Goal: Task Accomplishment & Management: Manage account settings

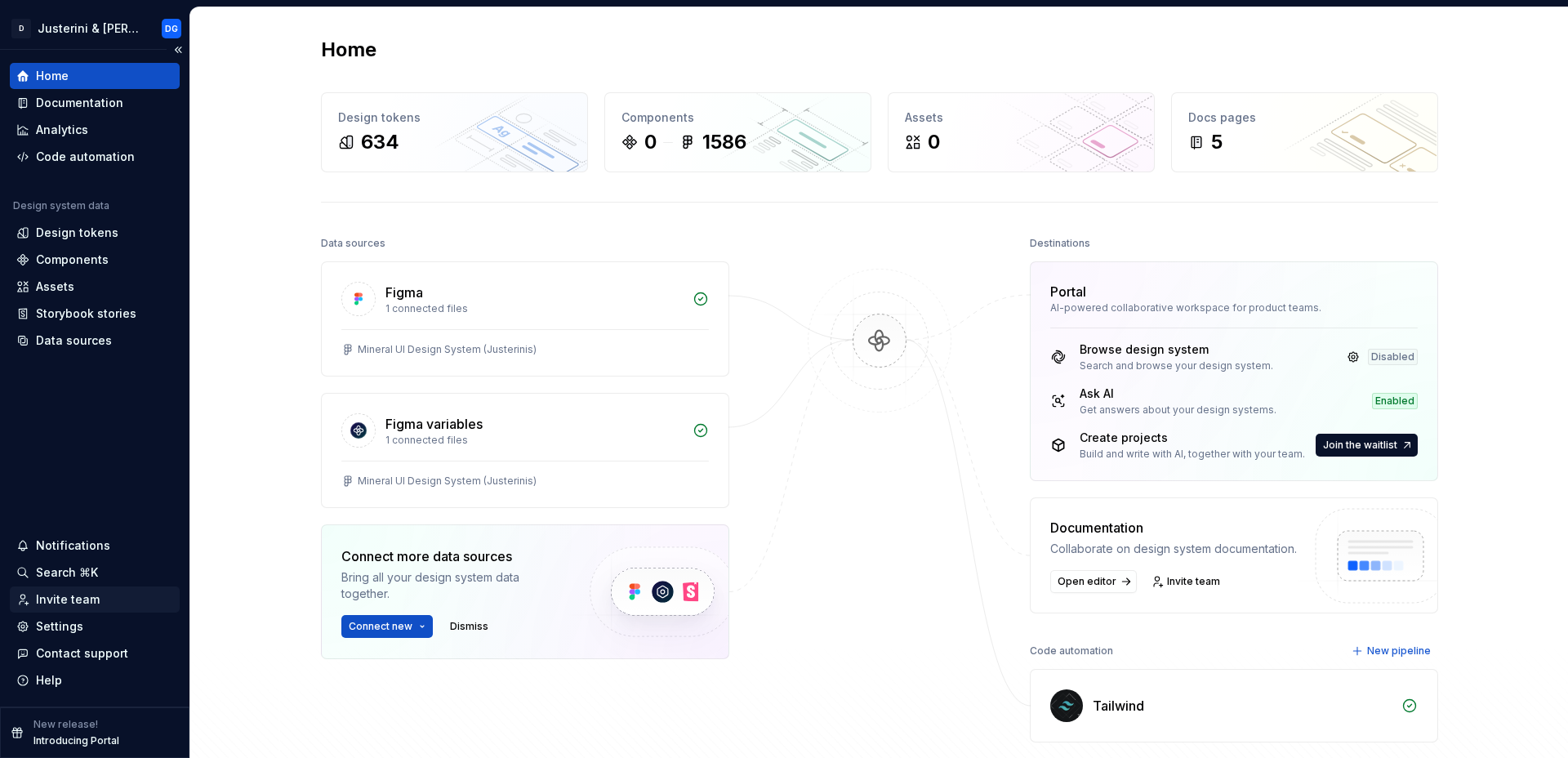
click at [82, 602] on div "Invite team" at bounding box center [67, 598] width 63 height 16
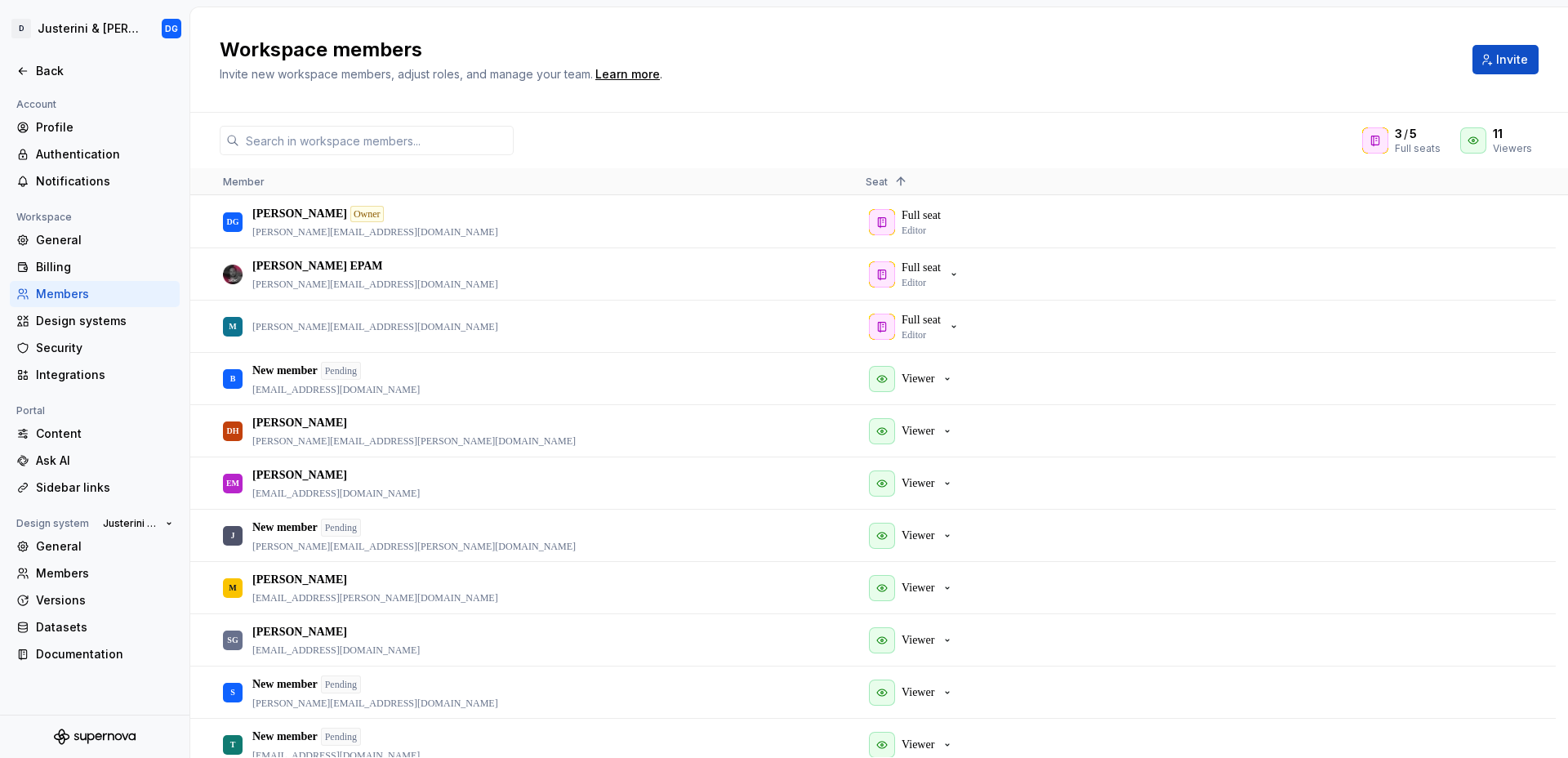
click at [71, 295] on div "Members" at bounding box center [104, 294] width 137 height 16
click at [1504, 71] on button "Invite" at bounding box center [1506, 59] width 66 height 29
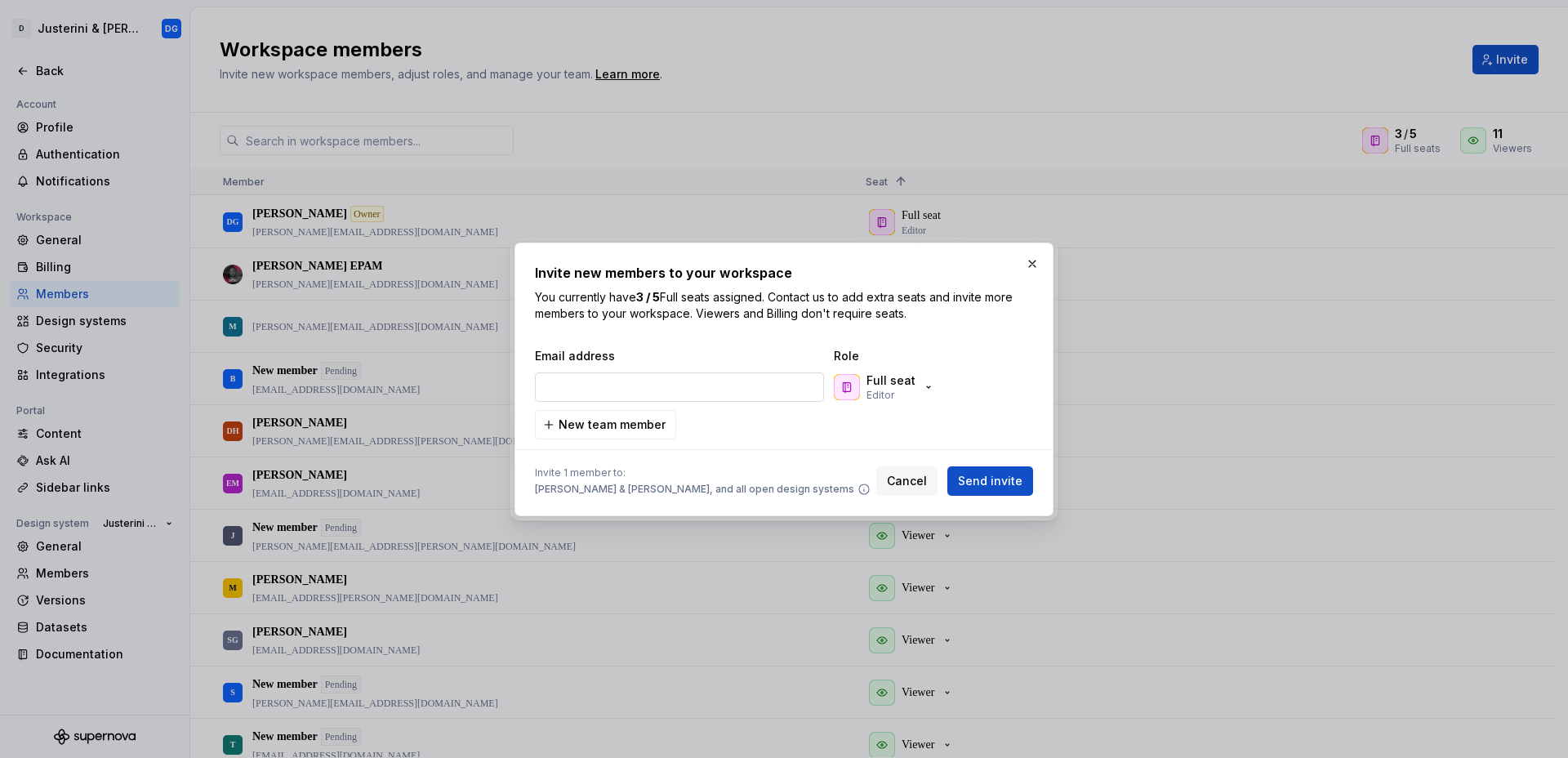
type input "[EMAIL_ADDRESS][DOMAIN_NAME]"
click at [1004, 483] on span "Send invite" at bounding box center [990, 480] width 64 height 16
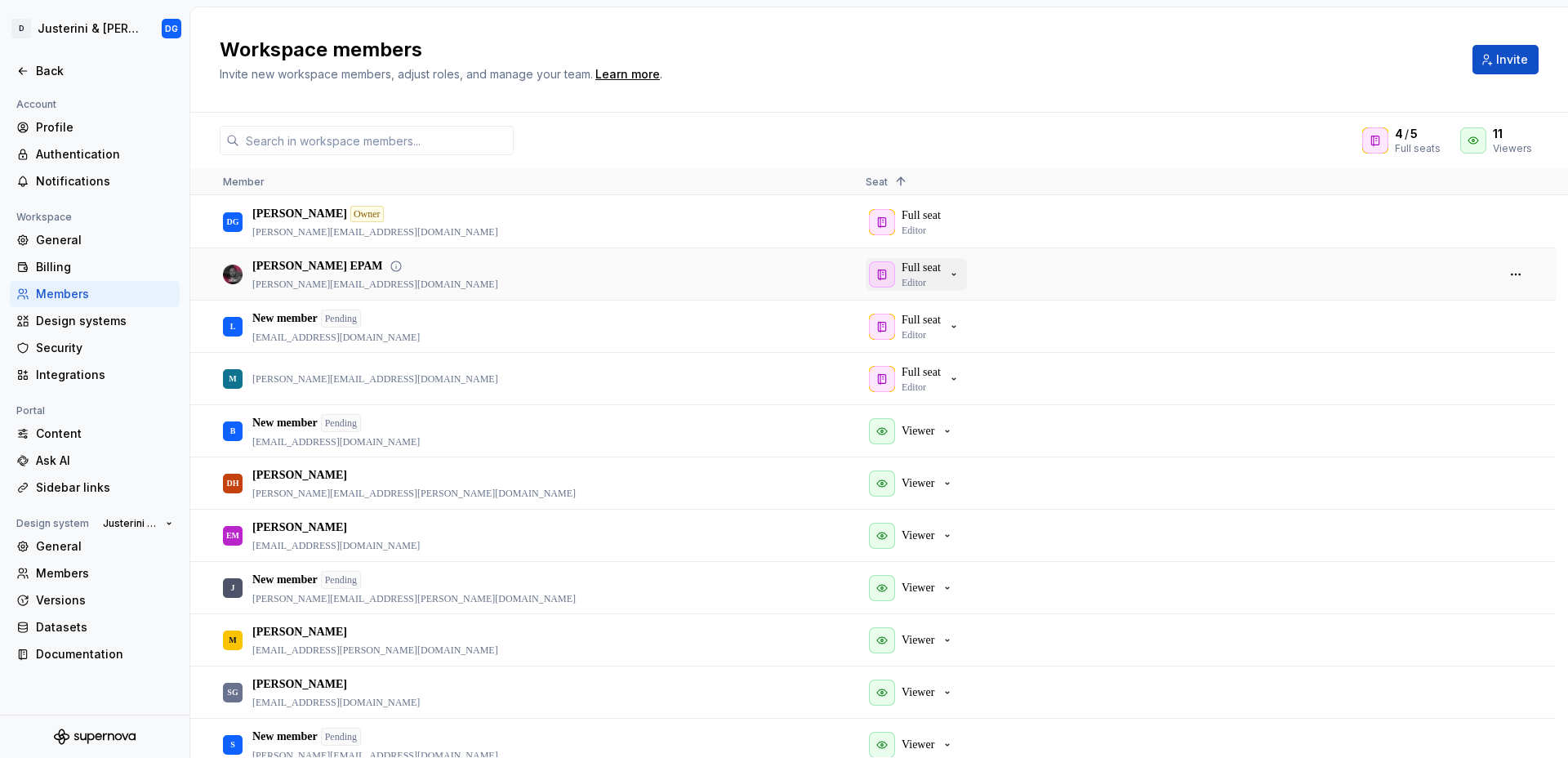
click at [951, 274] on div "Full seat Editor" at bounding box center [914, 274] width 92 height 29
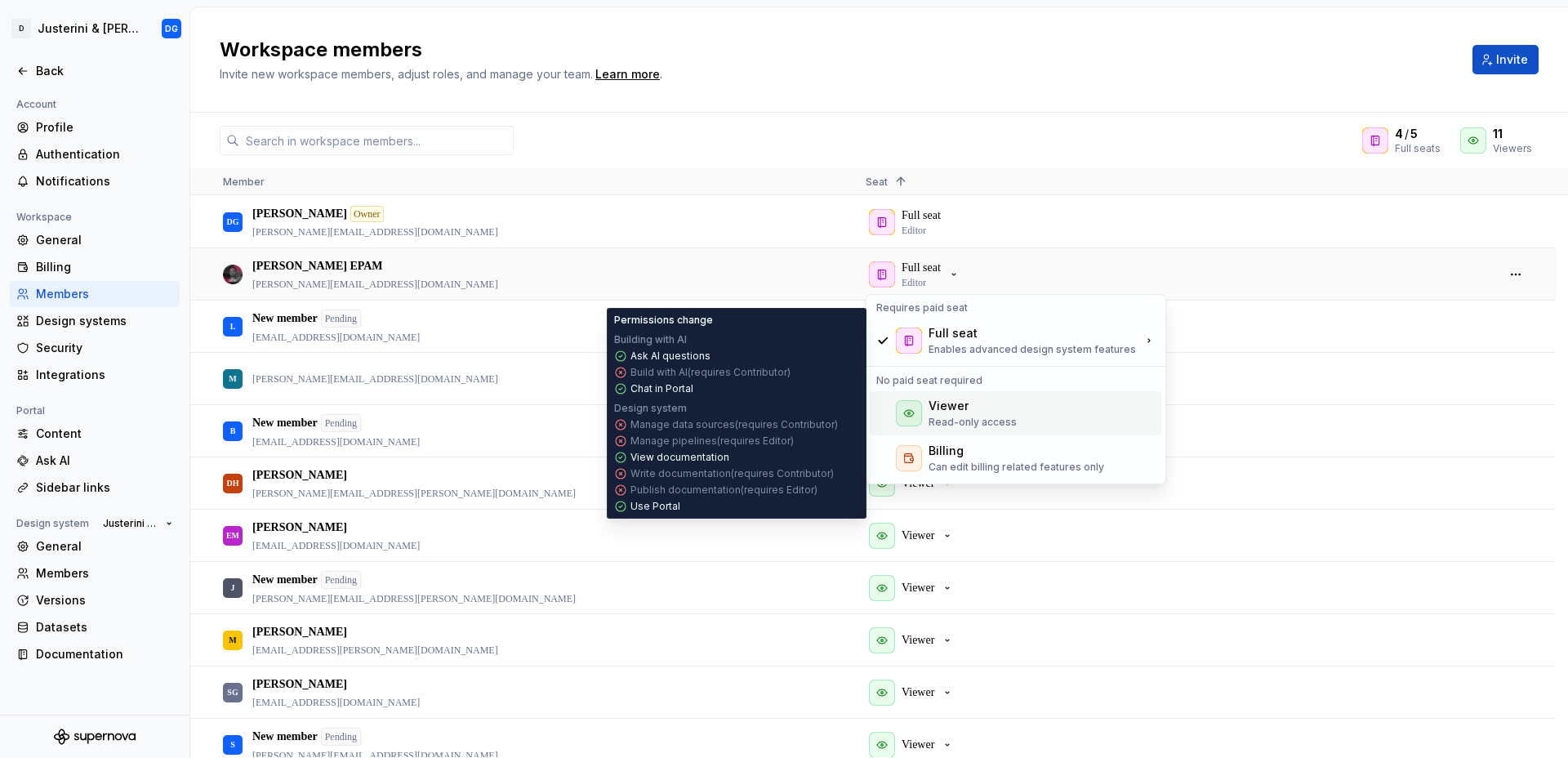
click at [941, 416] on p "Read-only access" at bounding box center [972, 422] width 88 height 13
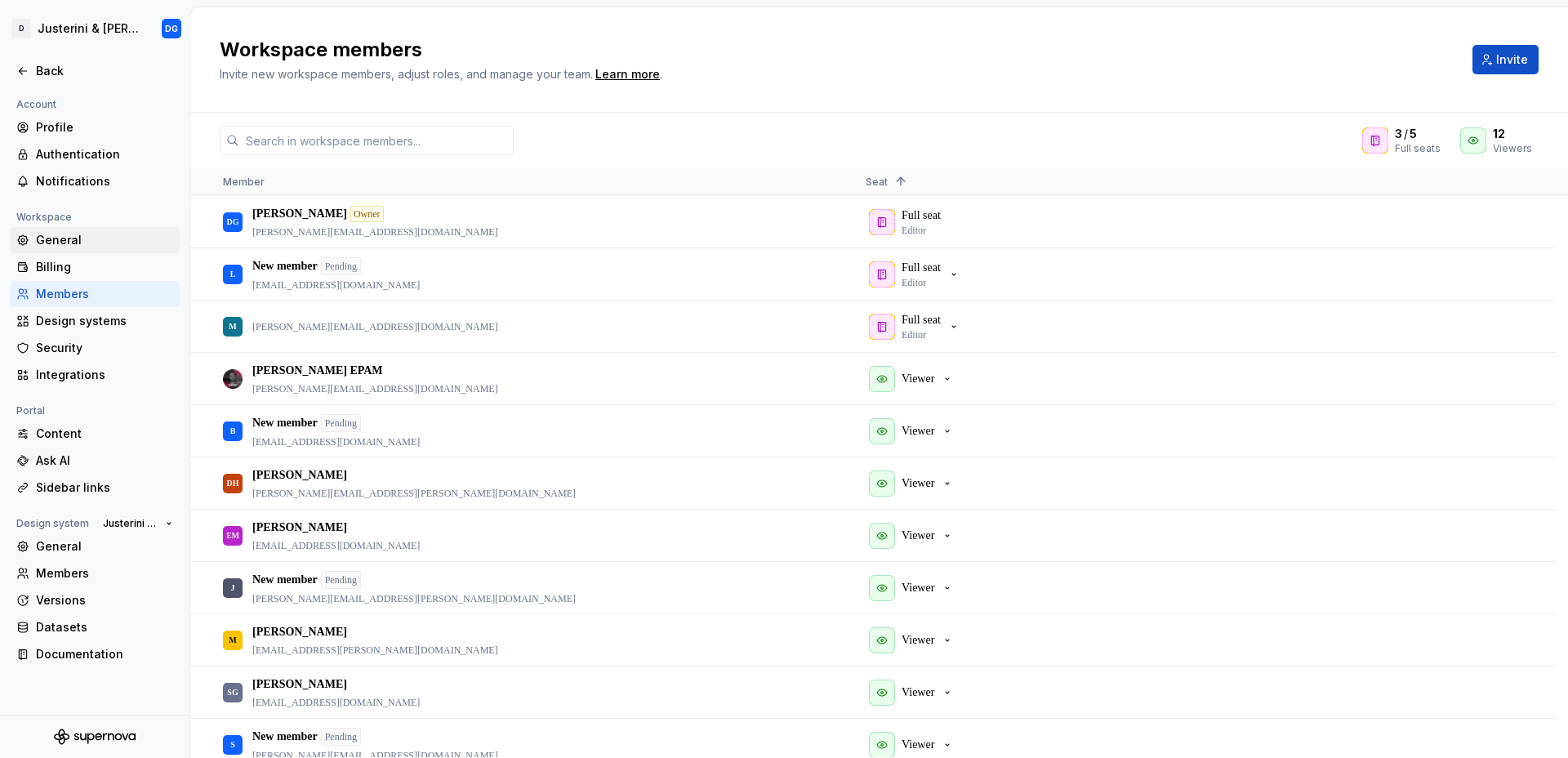
click at [76, 236] on div "General" at bounding box center [104, 240] width 137 height 16
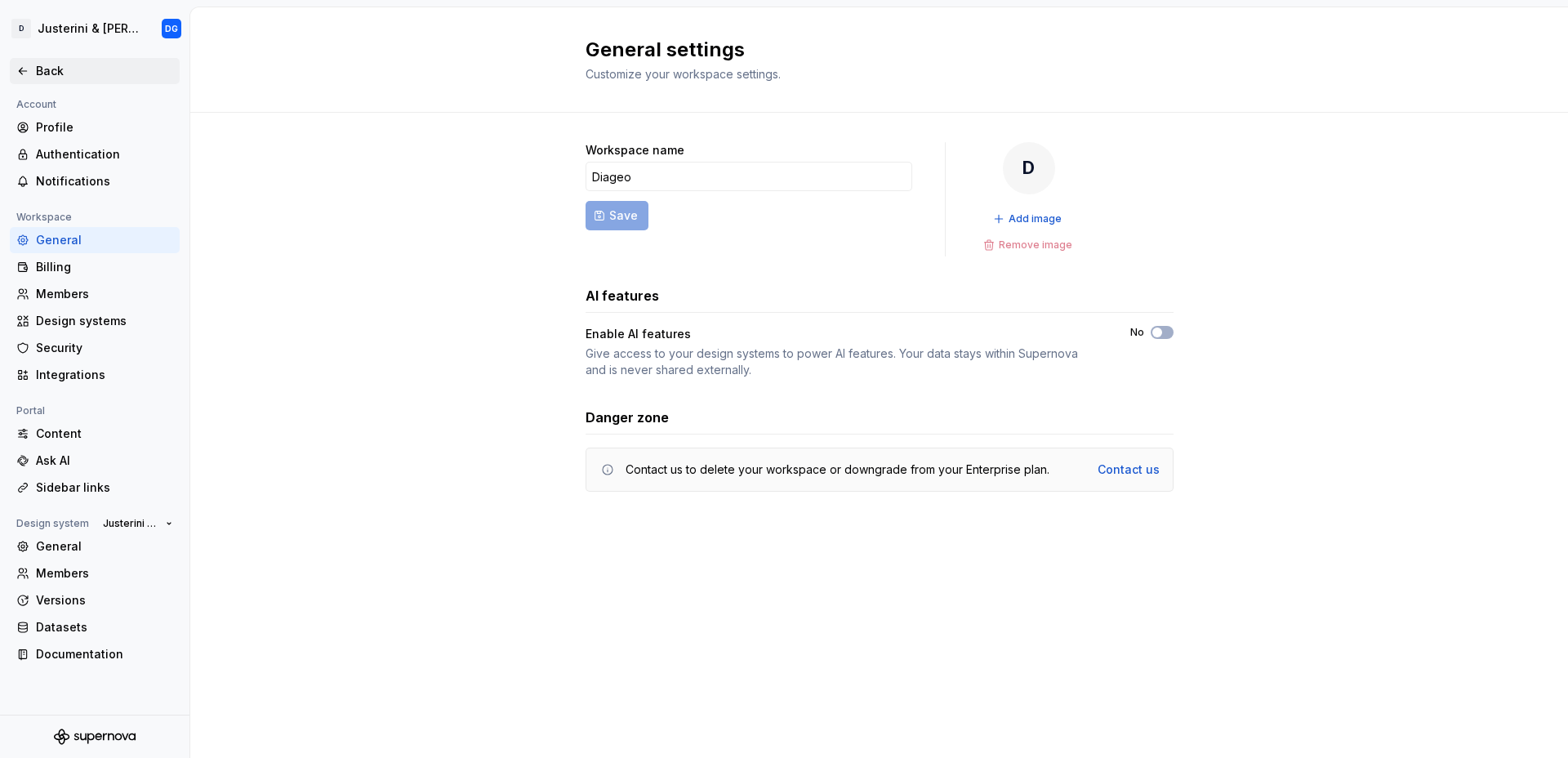
click at [17, 68] on icon at bounding box center [23, 71] width 13 height 13
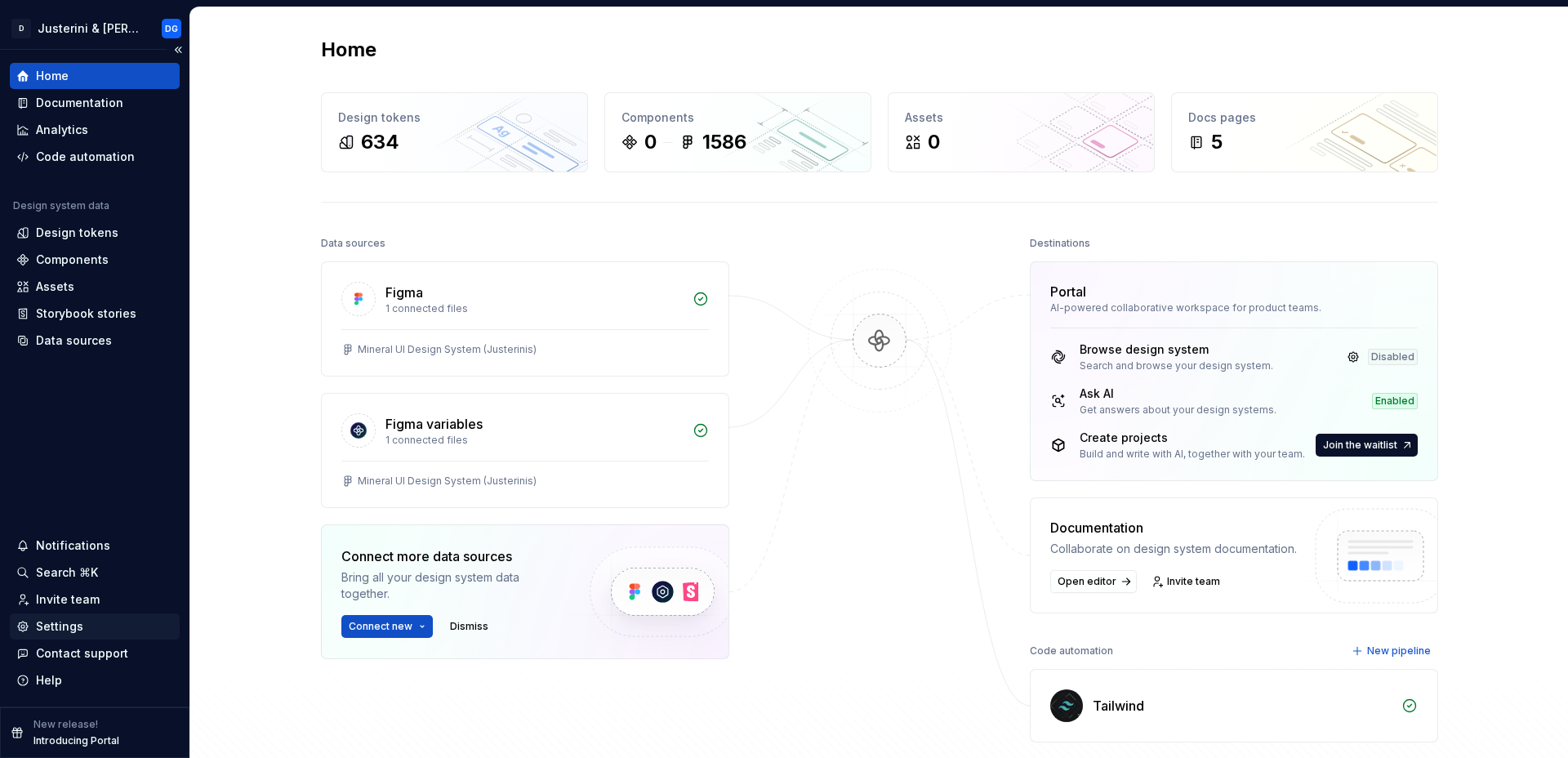
click at [99, 618] on div "Settings" at bounding box center [94, 626] width 157 height 16
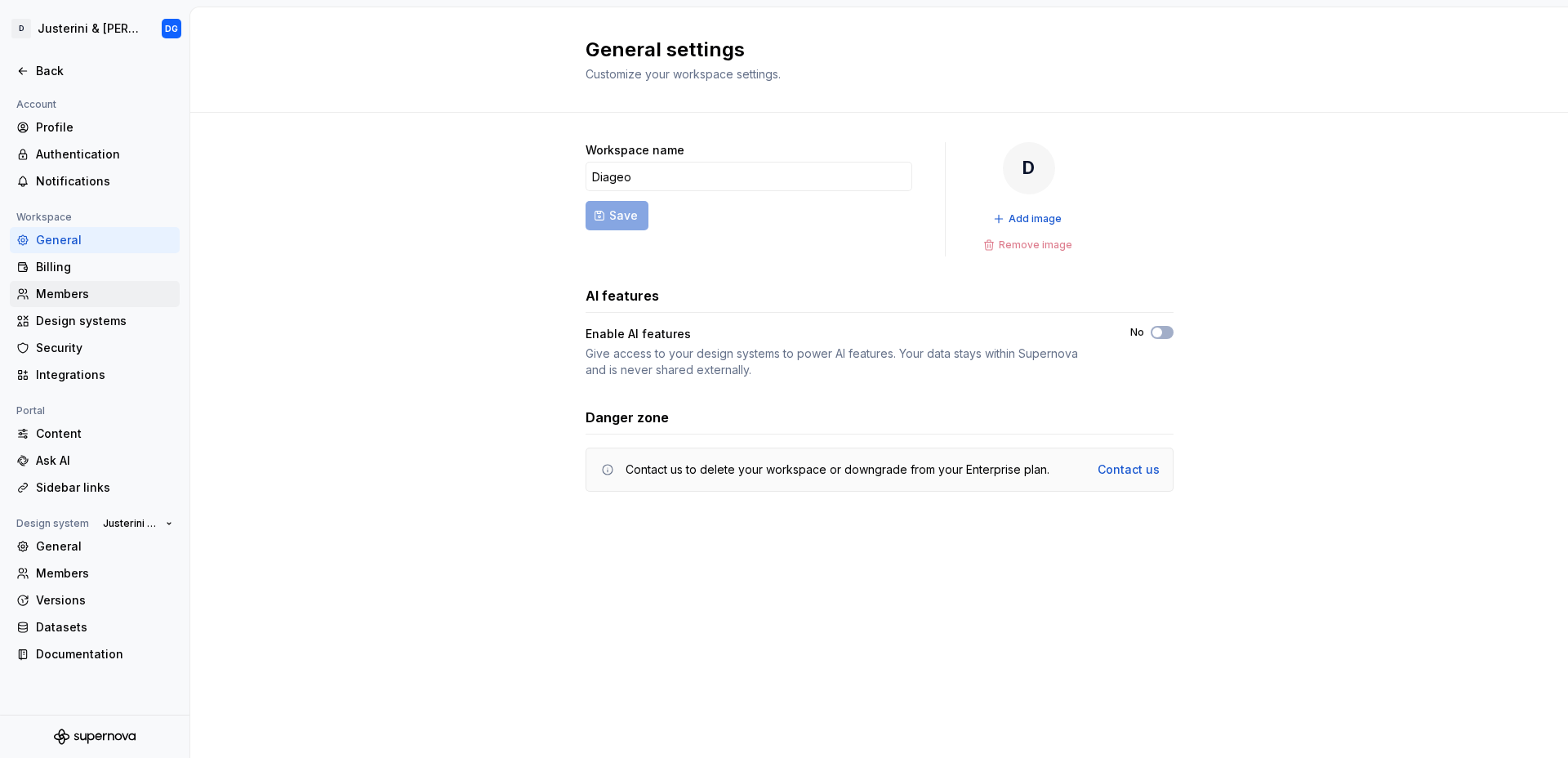
click at [92, 298] on div "Members" at bounding box center [104, 294] width 137 height 16
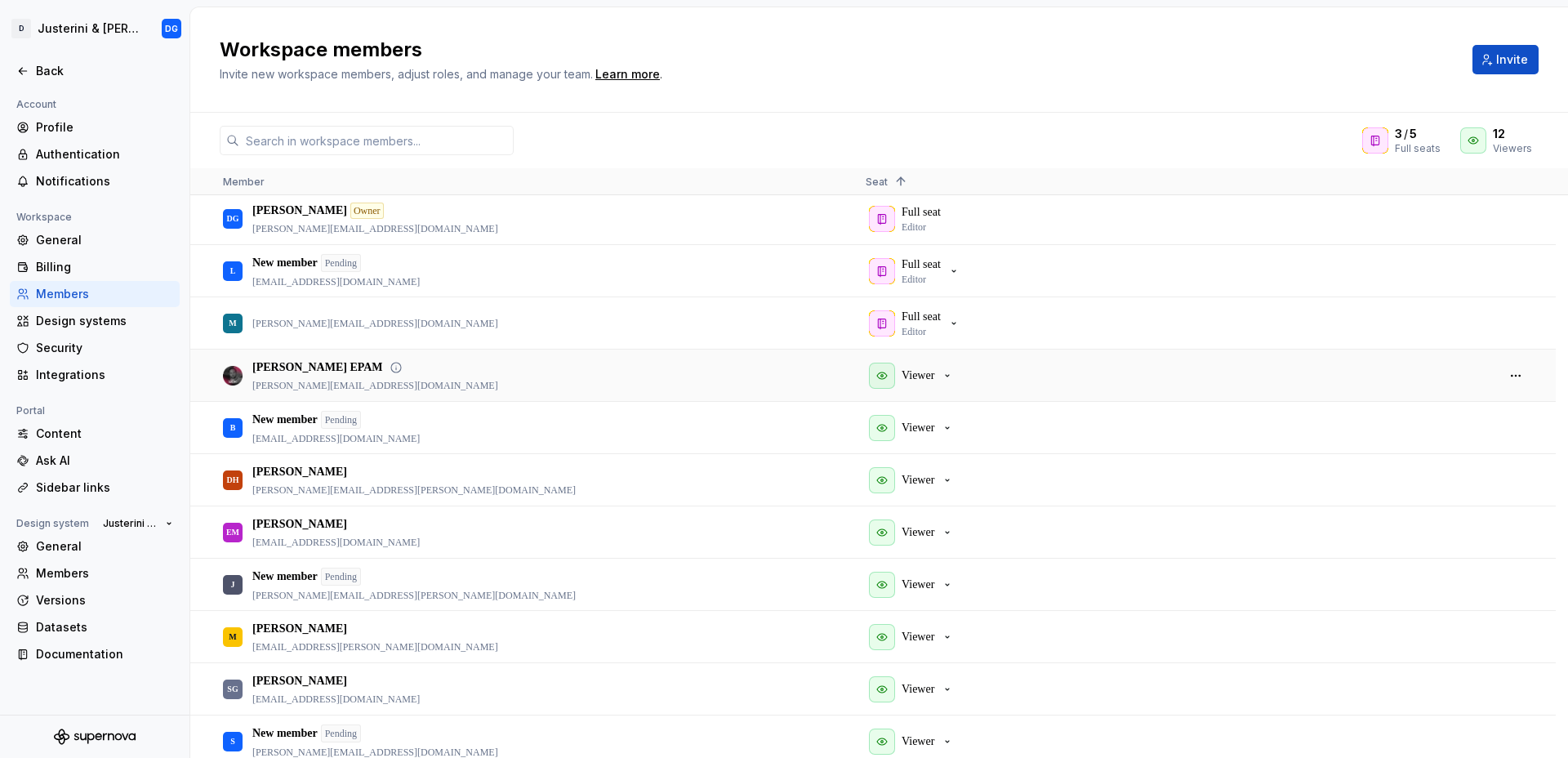
scroll to position [3, 0]
click at [952, 373] on icon "button" at bounding box center [948, 376] width 13 height 13
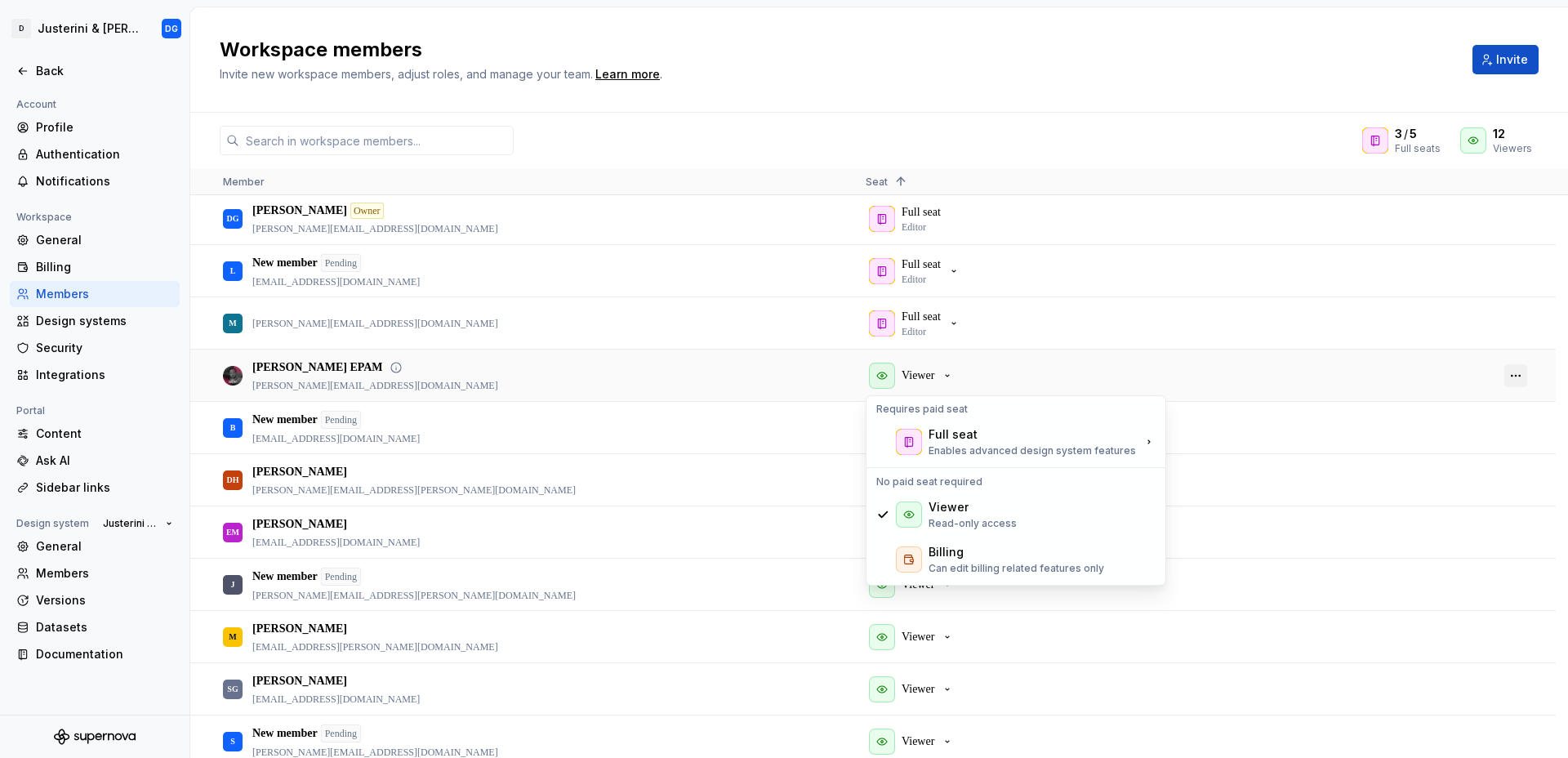
click at [1522, 373] on button "button" at bounding box center [1515, 376] width 23 height 23
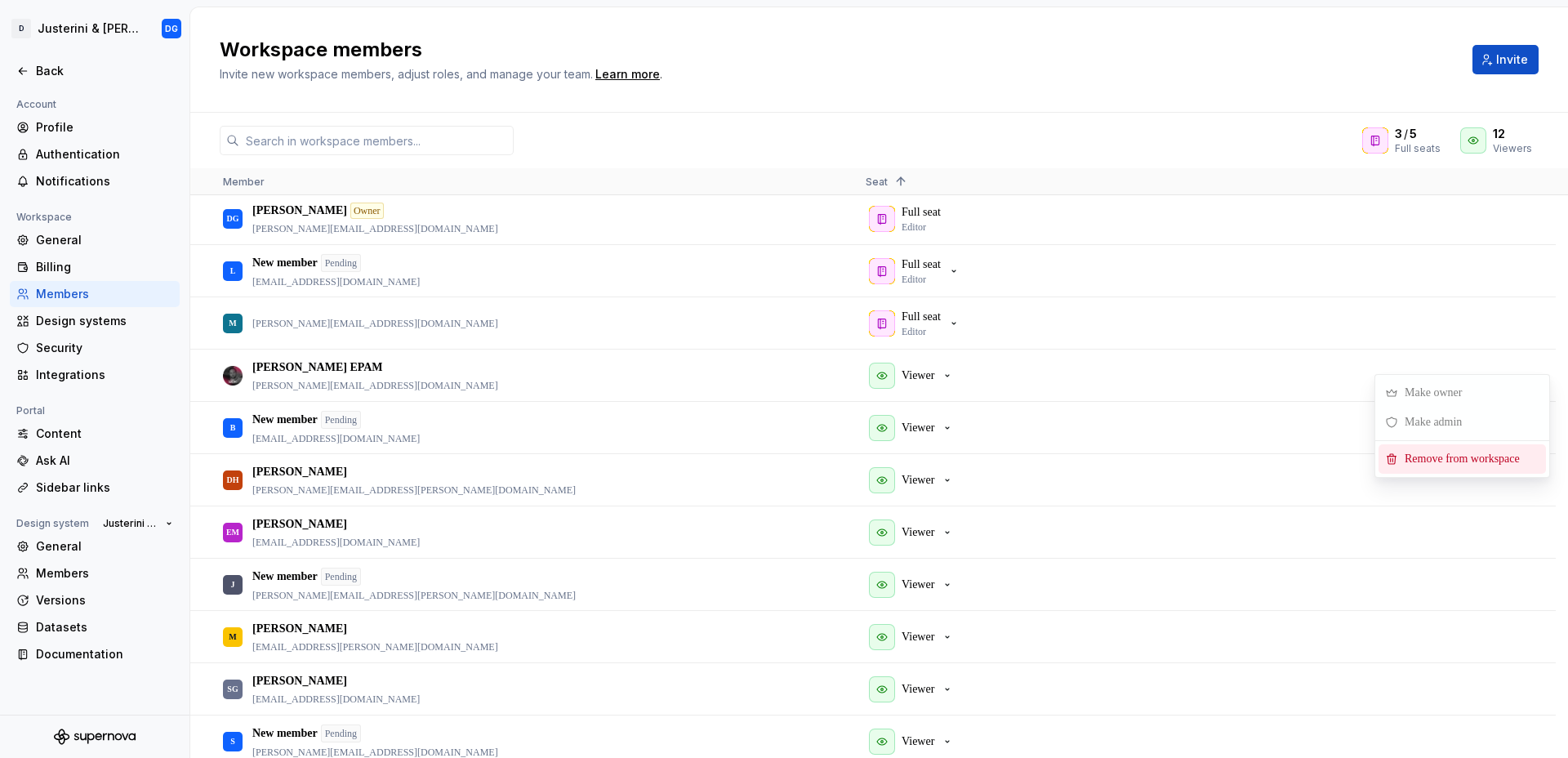
click at [1460, 463] on span "Remove from workspace" at bounding box center [1465, 459] width 135 height 29
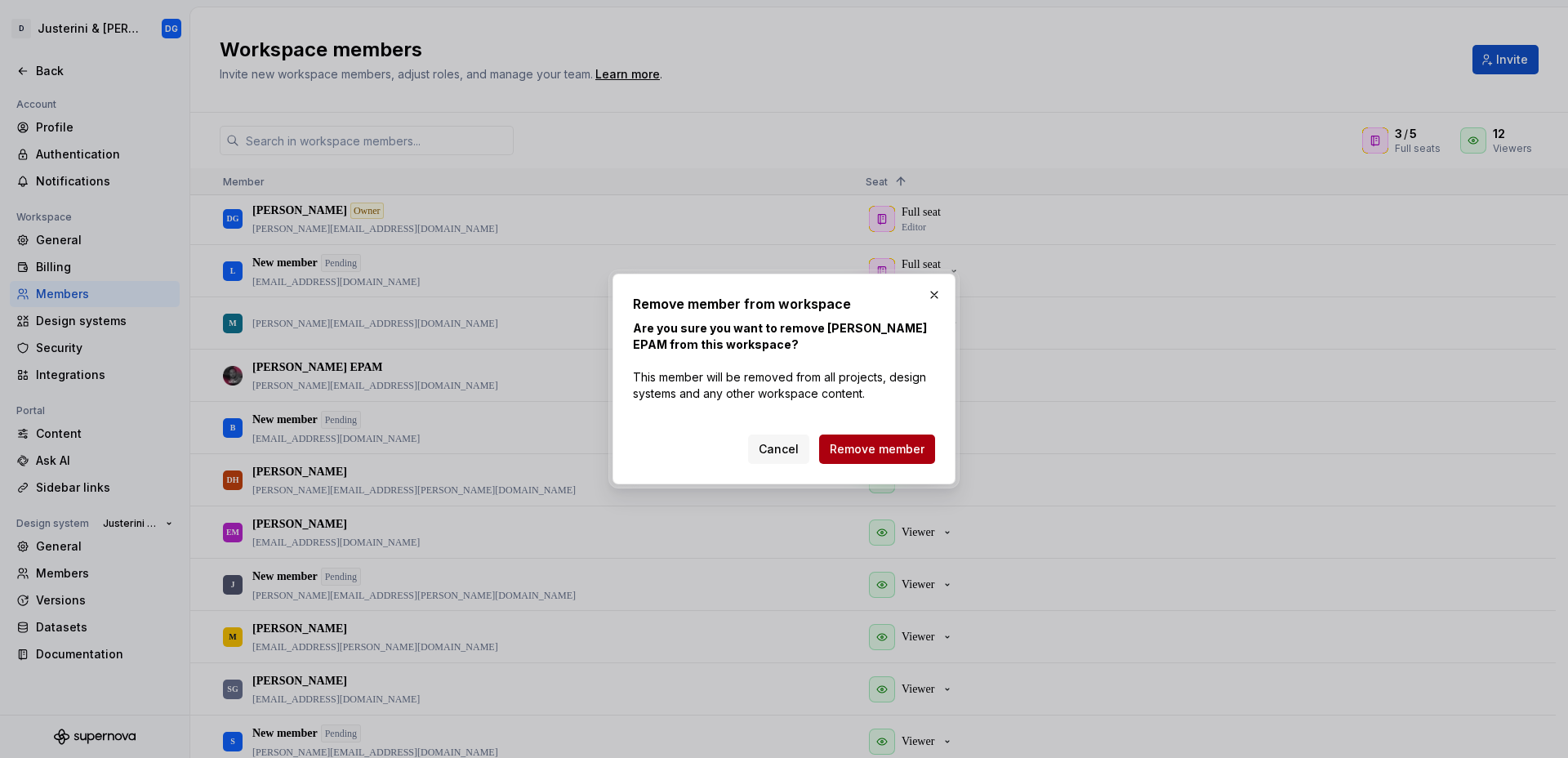
click at [921, 446] on span "Remove member" at bounding box center [877, 448] width 94 height 16
